Goal: Transaction & Acquisition: Purchase product/service

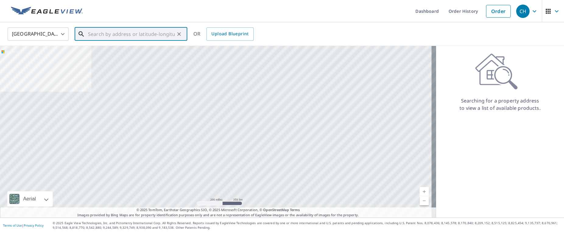
paste input "[STREET_ADDRESS][US_STATE]"
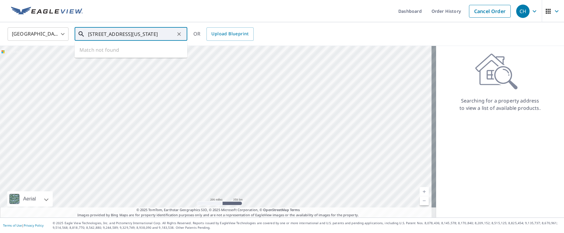
scroll to position [0, 32]
type input "[STREET_ADDRESS][US_STATE]"
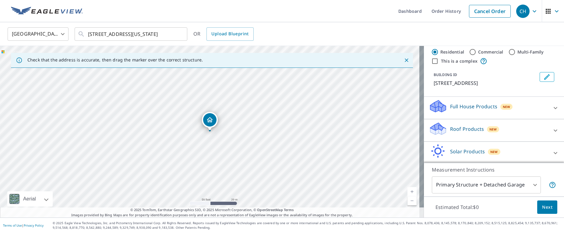
scroll to position [36, 0]
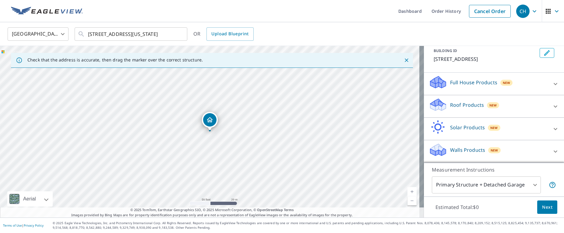
click at [458, 148] on p "Walls Products" at bounding box center [467, 150] width 35 height 7
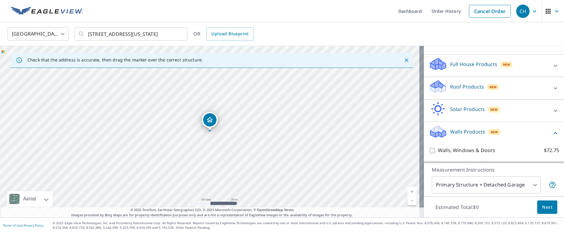
scroll to position [71, 0]
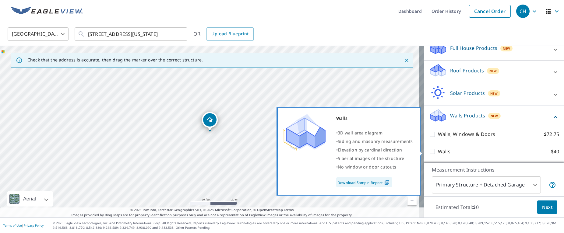
click at [429, 150] on input "Walls $40" at bounding box center [433, 151] width 9 height 7
checkbox input "true"
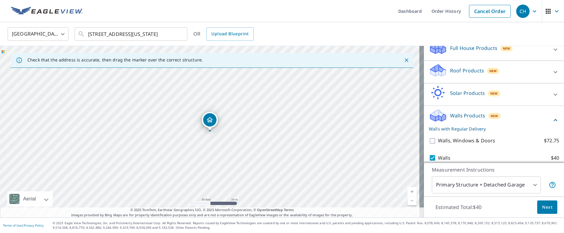
click at [454, 179] on body "CH CH Dashboard Order History Cancel Order CH [GEOGRAPHIC_DATA] [GEOGRAPHIC_DAT…" at bounding box center [282, 116] width 564 height 233
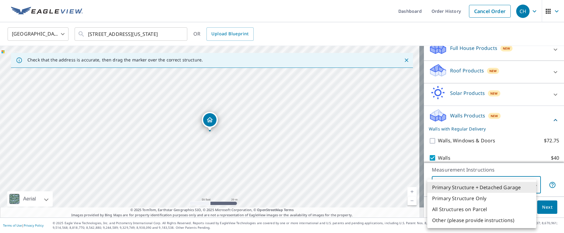
click at [448, 198] on li "Primary Structure Only" at bounding box center [481, 198] width 109 height 11
type input "2"
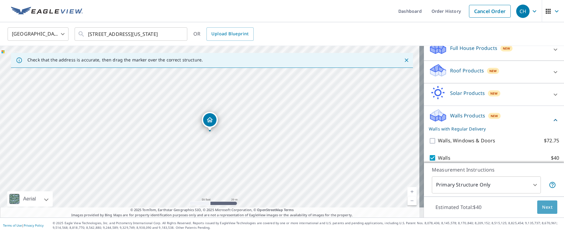
click at [542, 204] on span "Next" at bounding box center [547, 208] width 10 height 8
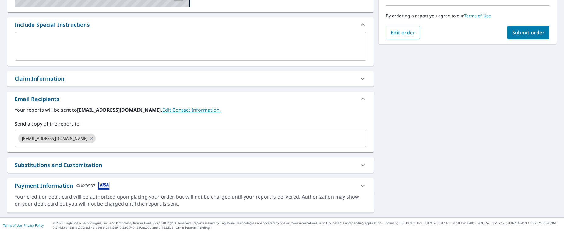
scroll to position [150, 0]
click at [89, 139] on icon at bounding box center [91, 138] width 5 height 7
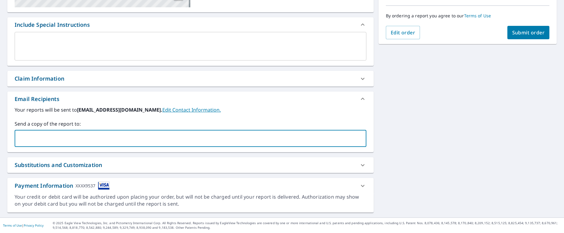
click at [85, 138] on input "text" at bounding box center [185, 139] width 337 height 12
type input "[PERSON_NAME][EMAIL_ADDRESS][PERSON_NAME][DOMAIN_NAME]"
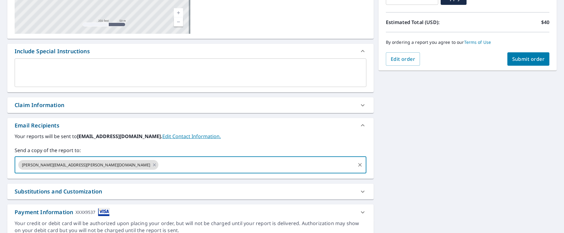
scroll to position [94, 0]
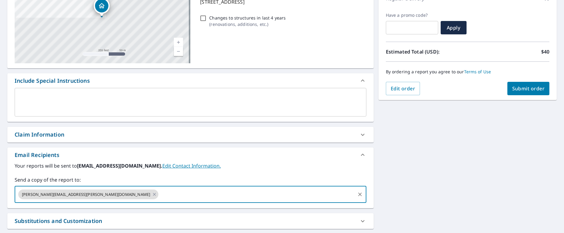
click at [523, 94] on button "Submit order" at bounding box center [528, 88] width 42 height 13
